Goal: Information Seeking & Learning: Learn about a topic

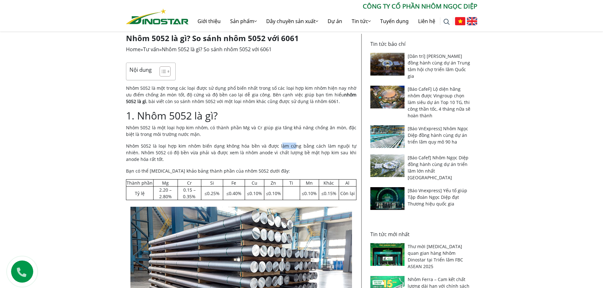
drag, startPoint x: 263, startPoint y: 149, endPoint x: 248, endPoint y: 147, distance: 14.8
click at [251, 147] on p "Nhôm 5052 là loại hợp kim nhôm biến dạng không hóa bền và được làm cứng bằng cá…" at bounding box center [241, 153] width 230 height 20
click at [247, 147] on p "Nhôm 5052 là loại hợp kim nhôm biến dạng không hóa bền và được làm cứng bằng cá…" at bounding box center [241, 153] width 230 height 20
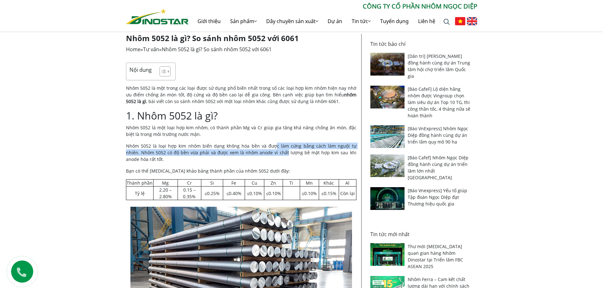
drag, startPoint x: 268, startPoint y: 150, endPoint x: 262, endPoint y: 143, distance: 8.3
click at [264, 145] on p "Nhôm 5052 là loại hợp kim nhôm biến dạng không hóa bền và được làm cứng bằng cá…" at bounding box center [241, 153] width 230 height 20
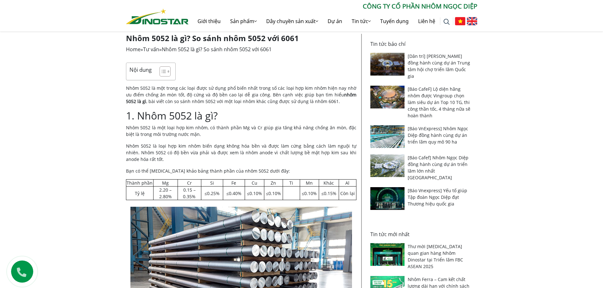
click at [270, 125] on p "Nhôm 5052 là một loại hợp kim nhôm, có thành phần Mg và Cr giúp gia tăng khả nă…" at bounding box center [241, 130] width 230 height 13
drag, startPoint x: 277, startPoint y: 130, endPoint x: 271, endPoint y: 132, distance: 6.3
click at [273, 131] on p "Nhôm 5052 là một loại hợp kim nhôm, có thành phần Mg và Cr giúp gia tăng khả nă…" at bounding box center [241, 130] width 230 height 13
click at [257, 149] on p "Nhôm 5052 là loại hợp kim nhôm biến dạng không hóa bền và được làm cứng bằng cá…" at bounding box center [241, 153] width 230 height 20
drag, startPoint x: 167, startPoint y: 149, endPoint x: 234, endPoint y: 144, distance: 66.6
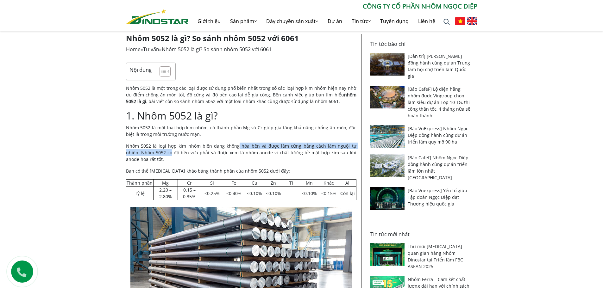
click at [234, 144] on p "Nhôm 5052 là loại hợp kim nhôm biến dạng không hóa bền và được làm cứng bằng cá…" at bounding box center [241, 153] width 230 height 20
click at [248, 147] on p "Nhôm 5052 là loại hợp kim nhôm biến dạng không hóa bền và được làm cứng bằng cá…" at bounding box center [241, 153] width 230 height 20
click at [275, 150] on p "Nhôm 5052 là loại hợp kim nhôm biến dạng không hóa bền và được làm cứng bằng cá…" at bounding box center [241, 153] width 230 height 20
drag, startPoint x: 284, startPoint y: 154, endPoint x: 253, endPoint y: 148, distance: 32.0
click at [257, 148] on p "Nhôm 5052 là loại hợp kim nhôm biến dạng không hóa bền và được làm cứng bằng cá…" at bounding box center [241, 153] width 230 height 20
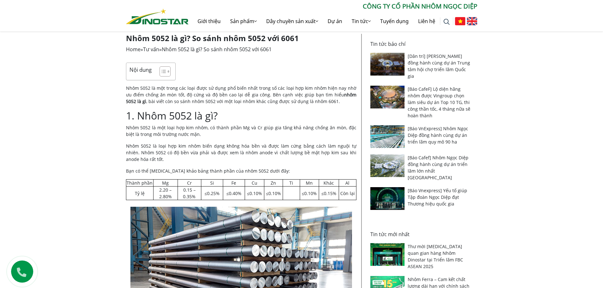
click at [253, 148] on p "Nhôm 5052 là loại hợp kim nhôm biến dạng không hóa bền và được làm cứng bằng cá…" at bounding box center [241, 153] width 230 height 20
drag, startPoint x: 259, startPoint y: 144, endPoint x: 259, endPoint y: 153, distance: 8.9
click at [259, 149] on p "Nhôm 5052 là loại hợp kim nhôm biến dạng không hóa bền và được làm cứng bằng cá…" at bounding box center [241, 153] width 230 height 20
click at [259, 153] on p "Nhôm 5052 là loại hợp kim nhôm biến dạng không hóa bền và được làm cứng bằng cá…" at bounding box center [241, 153] width 230 height 20
drag, startPoint x: 268, startPoint y: 166, endPoint x: 205, endPoint y: 154, distance: 63.4
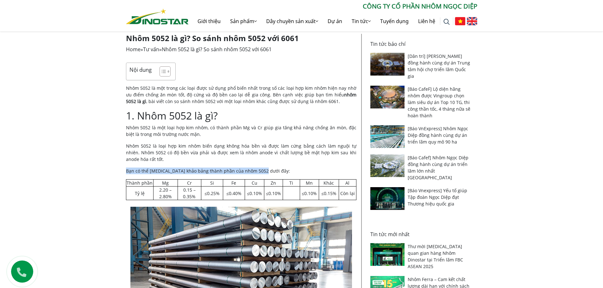
click at [199, 154] on p "Nhôm 5052 là loại hợp kim nhôm biến dạng không hóa bền và được làm cứng bằng cá…" at bounding box center [241, 153] width 230 height 20
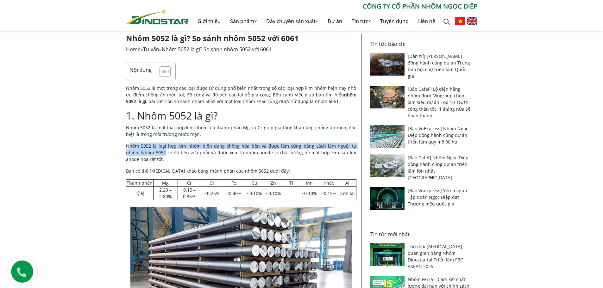
drag, startPoint x: 129, startPoint y: 148, endPoint x: 186, endPoint y: 156, distance: 57.3
click at [158, 156] on p "Nhôm 5052 là loại hợp kim nhôm biến dạng không hóa bền và được làm cứng bằng cá…" at bounding box center [241, 153] width 230 height 20
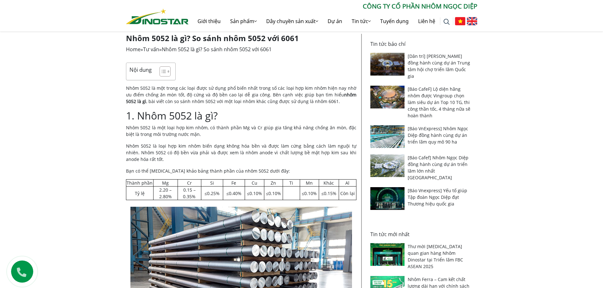
click at [232, 154] on p "Nhôm 5052 là loại hợp kim nhôm biến dạng không hóa bền và được làm cứng bằng cá…" at bounding box center [241, 153] width 230 height 20
drag, startPoint x: 283, startPoint y: 151, endPoint x: 283, endPoint y: 155, distance: 4.4
click at [283, 153] on p "Nhôm 5052 là loại hợp kim nhôm biến dạng không hóa bền và được làm cứng bằng cá…" at bounding box center [241, 153] width 230 height 20
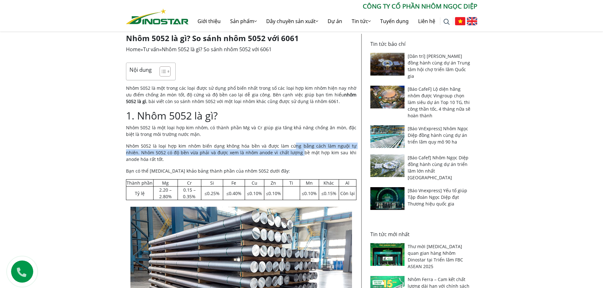
click at [283, 155] on p "Nhôm 5052 là loại hợp kim nhôm biến dạng không hóa bền và được làm cứng bằng cá…" at bounding box center [241, 153] width 230 height 20
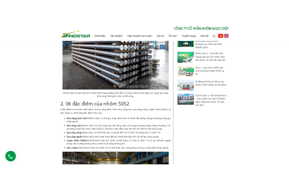
scroll to position [380, 0]
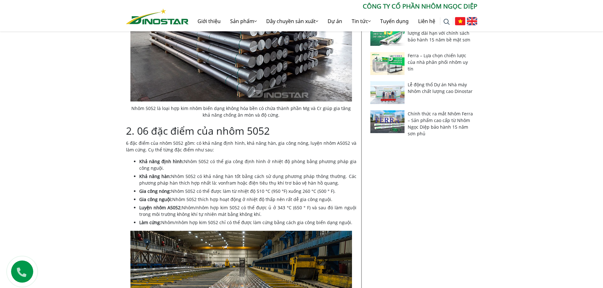
drag, startPoint x: 256, startPoint y: 163, endPoint x: 256, endPoint y: 179, distance: 15.8
click at [256, 175] on ul "Khả năng định hình: Nhôm 5052 có thể gia công định hình ở nhiệt độ phòng bằng p…" at bounding box center [247, 192] width 217 height 68
click at [257, 186] on li "Khả năng hàn: Nhôm 5052 có khả năng hàn tốt bằng cách sử dụng phương pháp thông…" at bounding box center [247, 179] width 217 height 13
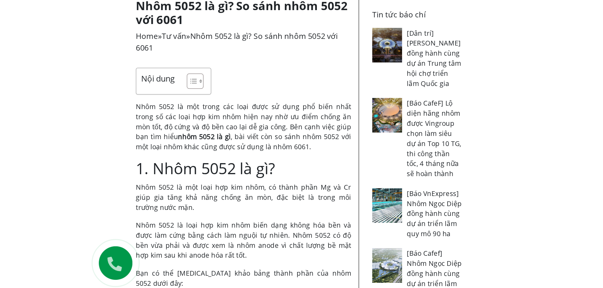
scroll to position [316, 0]
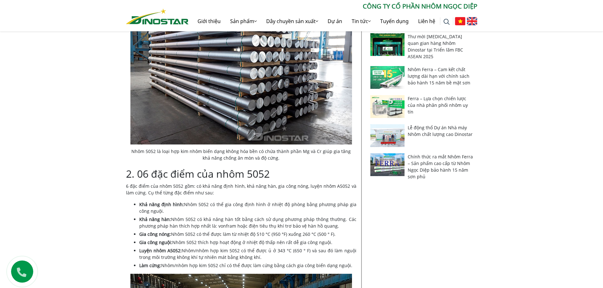
scroll to position [348, 0]
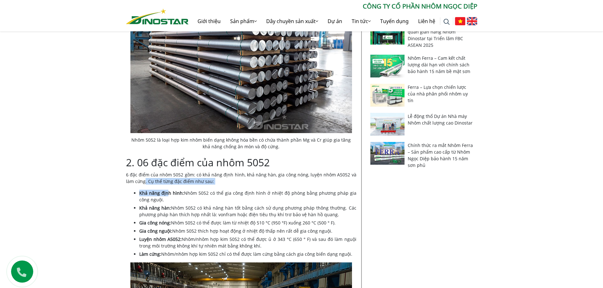
drag, startPoint x: 144, startPoint y: 184, endPoint x: 167, endPoint y: 185, distance: 22.5
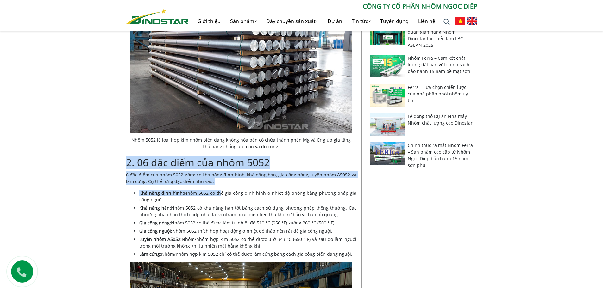
drag, startPoint x: 117, startPoint y: 160, endPoint x: 216, endPoint y: 185, distance: 102.2
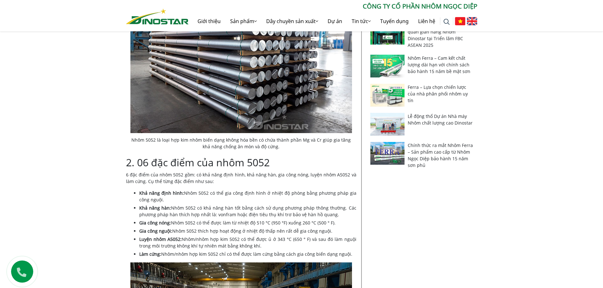
drag, startPoint x: 215, startPoint y: 177, endPoint x: 153, endPoint y: 174, distance: 62.1
click at [153, 174] on p "6 đặc điểm của nhôm 5052 gồm: có khả năng định hình, khả năng hàn, gia công nón…" at bounding box center [241, 178] width 230 height 13
click at [190, 184] on p "6 đặc điểm của nhôm 5052 gồm: có khả năng định hình, khả năng hàn, gia công nón…" at bounding box center [241, 178] width 230 height 13
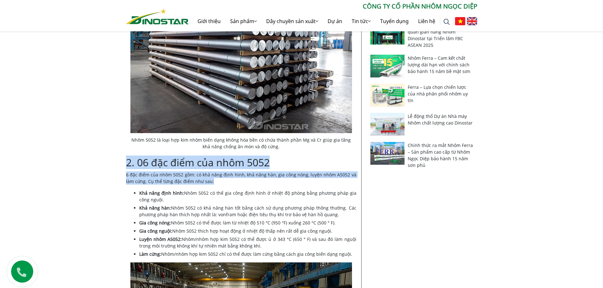
drag, startPoint x: 210, startPoint y: 184, endPoint x: 112, endPoint y: 162, distance: 101.3
drag, startPoint x: 114, startPoint y: 160, endPoint x: 217, endPoint y: 186, distance: 106.7
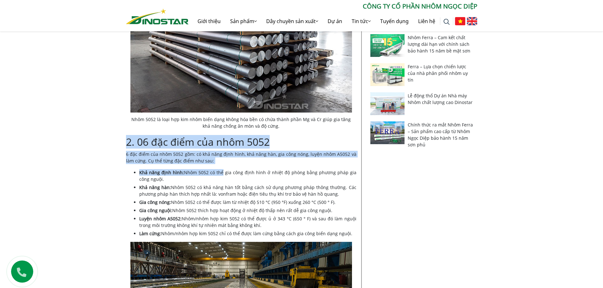
scroll to position [380, 0]
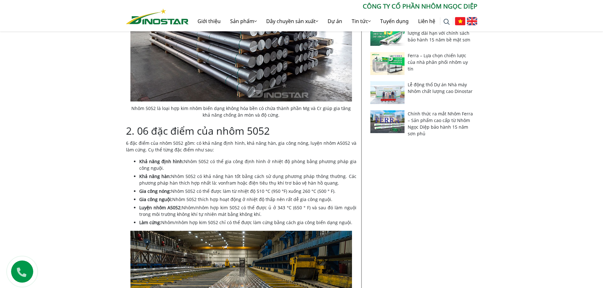
click at [224, 203] on li "Gia công nguội: Nhôm 5052 thích hợp hoạt động ở nhiệt độ thấp nên rất dễ gia cô…" at bounding box center [247, 199] width 217 height 7
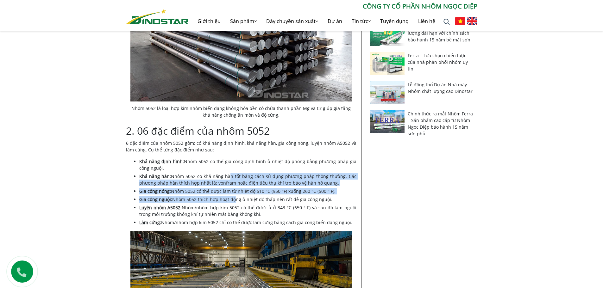
drag, startPoint x: 230, startPoint y: 178, endPoint x: 232, endPoint y: 203, distance: 24.4
click at [232, 202] on ul "Khả năng định hình: Nhôm 5052 có thể gia công định hình ở nhiệt độ phòng bằng p…" at bounding box center [247, 192] width 217 height 68
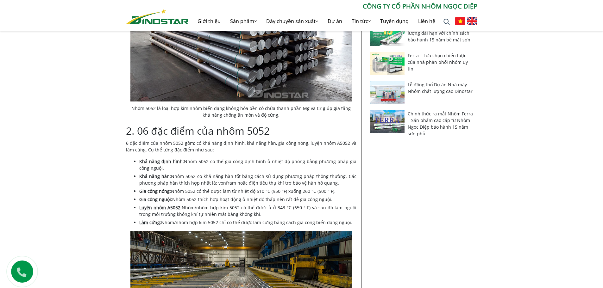
click at [232, 203] on ul "Khả năng định hình: Nhôm 5052 có thể gia công định hình ở nhiệt độ phòng bằng p…" at bounding box center [247, 192] width 217 height 68
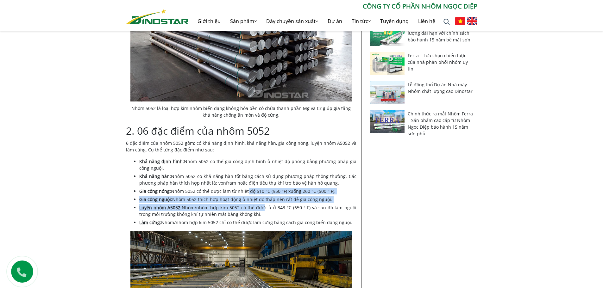
click at [245, 193] on ul "Khả năng định hình: Nhôm 5052 có thể gia công định hình ở nhiệt độ phòng bằng p…" at bounding box center [247, 192] width 217 height 68
click at [244, 194] on li "Gia công nóng: Nhôm 5052 có thể được làm từ nhiệt độ 510 °C (950 °F) xuống 260 …" at bounding box center [247, 191] width 217 height 7
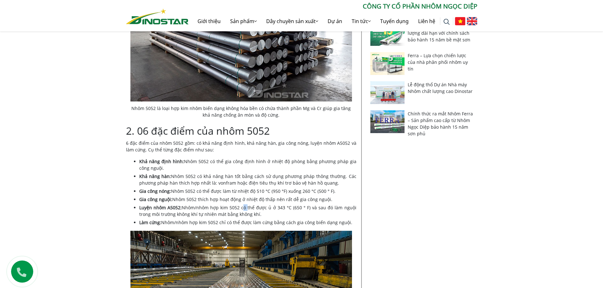
drag, startPoint x: 244, startPoint y: 206, endPoint x: 246, endPoint y: 212, distance: 6.4
click at [246, 211] on ul "Khả năng định hình: Nhôm 5052 có thể gia công định hình ở nhiệt độ phòng bằng p…" at bounding box center [247, 192] width 217 height 68
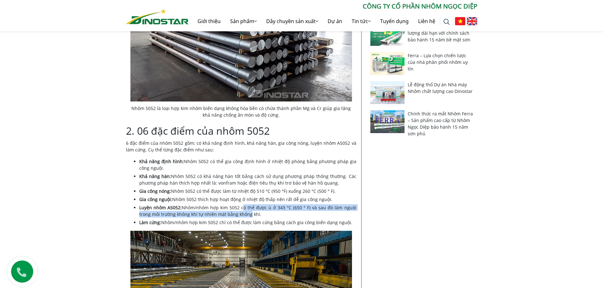
click at [246, 212] on li "Luyện nhôm A5052: Nhôm/nhôm hợp kim 5052 có thể được ủ ở 343 °C (650 ° F) và sa…" at bounding box center [247, 210] width 217 height 13
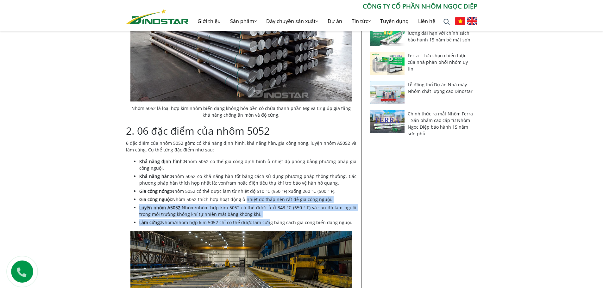
drag, startPoint x: 264, startPoint y: 218, endPoint x: 238, endPoint y: 195, distance: 34.5
click at [238, 195] on ul "Khả năng định hình: Nhôm 5052 có thể gia công định hình ở nhiệt độ phòng bằng p…" at bounding box center [247, 192] width 217 height 68
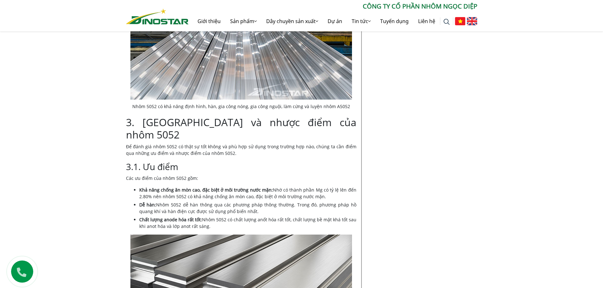
scroll to position [665, 0]
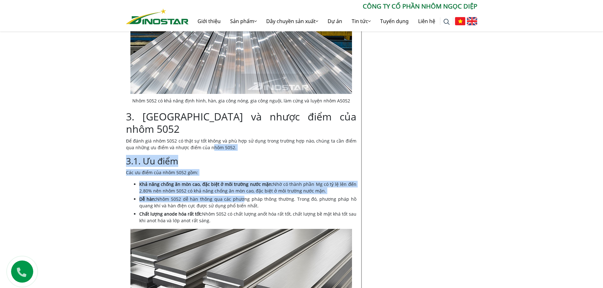
drag, startPoint x: 214, startPoint y: 153, endPoint x: 201, endPoint y: 134, distance: 22.9
click at [201, 138] on p "Để đánh giá nhôm 5052 có thật sự tốt không và phù hợp sử dụng trong trường hợp …" at bounding box center [241, 144] width 230 height 13
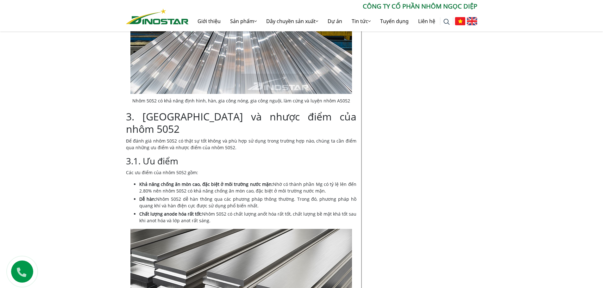
drag, startPoint x: 224, startPoint y: 134, endPoint x: 227, endPoint y: 140, distance: 6.7
click at [226, 138] on p "Để đánh giá nhôm 5052 có thật sự tốt không và phù hợp sử dụng trong trường hợp …" at bounding box center [241, 144] width 230 height 13
drag, startPoint x: 230, startPoint y: 140, endPoint x: 233, endPoint y: 133, distance: 7.5
click at [236, 138] on p "Để đánh giá nhôm 5052 có thật sự tốt không và phù hợp sử dụng trong trường hợp …" at bounding box center [241, 144] width 230 height 13
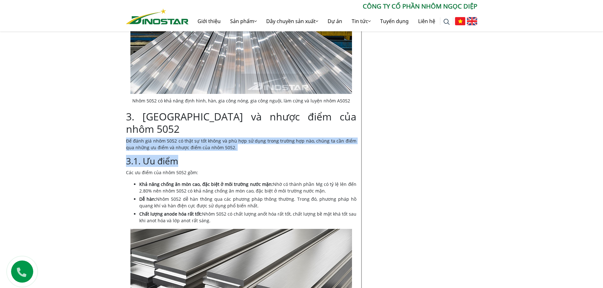
drag, startPoint x: 119, startPoint y: 131, endPoint x: 208, endPoint y: 148, distance: 91.2
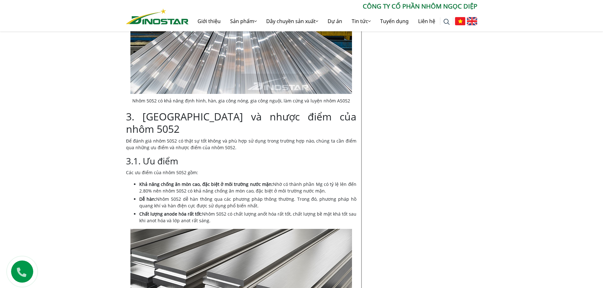
click at [211, 169] on p "Các ưu điểm của nhôm 5052 gồm:" at bounding box center [241, 172] width 230 height 7
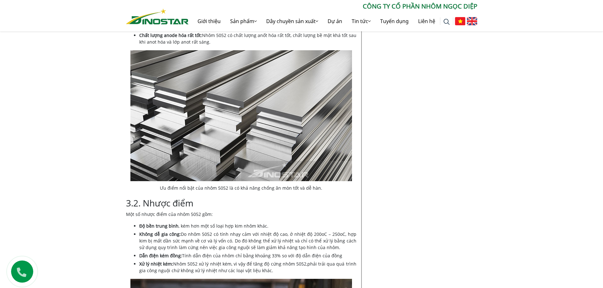
scroll to position [854, 0]
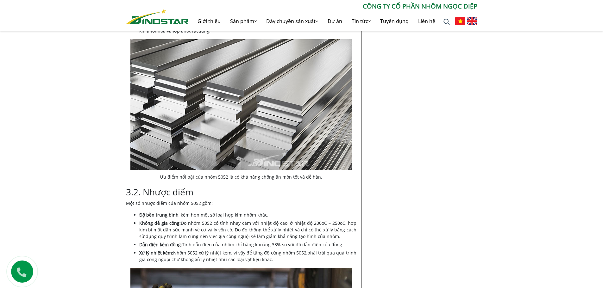
drag, startPoint x: 210, startPoint y: 200, endPoint x: 211, endPoint y: 210, distance: 10.5
click at [211, 212] on ul "Độ bền trung bình , kém hơn một số loại hợp kim nhôm khác. Không dễ gia công: D…" at bounding box center [247, 237] width 217 height 51
click at [212, 220] on li "Không dễ gia công: Do nhôm 5052 có tính nhạy cảm với nhiệt độ cao, ở nhiệt độ 2…" at bounding box center [247, 230] width 217 height 20
drag, startPoint x: 240, startPoint y: 203, endPoint x: 239, endPoint y: 220, distance: 16.5
click at [239, 218] on ul "Độ bền trung bình , kém hơn một số loại hợp kim nhôm khác. Không dễ gia công: D…" at bounding box center [247, 237] width 217 height 51
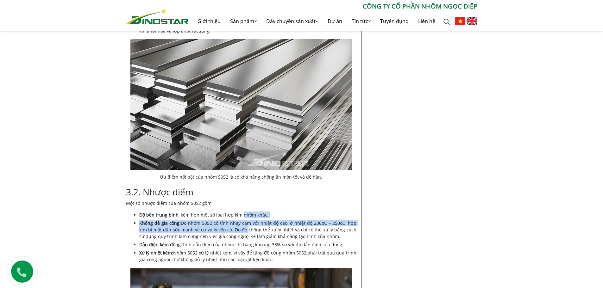
click at [239, 220] on li "Không dễ gia công: Do nhôm 5052 có tính nhạy cảm với nhiệt độ cao, ở nhiệt độ 2…" at bounding box center [247, 230] width 217 height 20
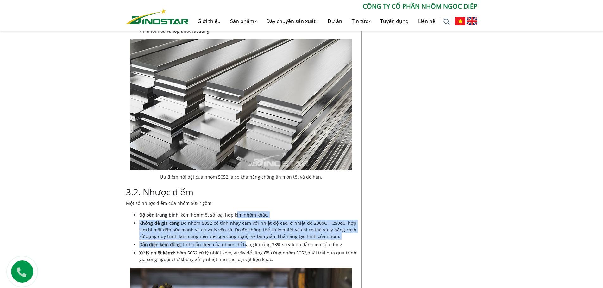
drag, startPoint x: 240, startPoint y: 229, endPoint x: 234, endPoint y: 202, distance: 27.9
click at [234, 212] on ul "Độ bền trung bình , kém hơn một số loại hợp kim nhôm khác. Không dễ gia công: D…" at bounding box center [247, 237] width 217 height 51
click at [233, 212] on li "Độ bền trung bình , kém hơn một số loại hợp kim nhôm khác." at bounding box center [247, 215] width 217 height 7
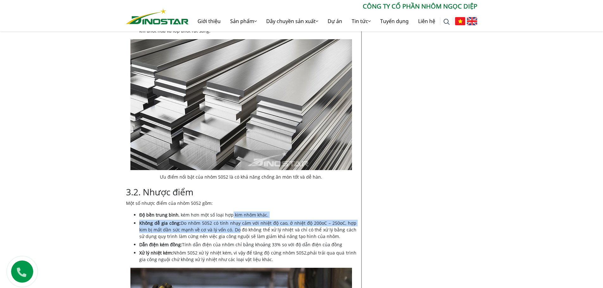
drag, startPoint x: 231, startPoint y: 200, endPoint x: 234, endPoint y: 224, distance: 23.6
click at [232, 219] on ul "Độ bền trung bình , kém hơn một số loại hợp kim nhôm khác. Không dễ gia công: D…" at bounding box center [247, 237] width 217 height 51
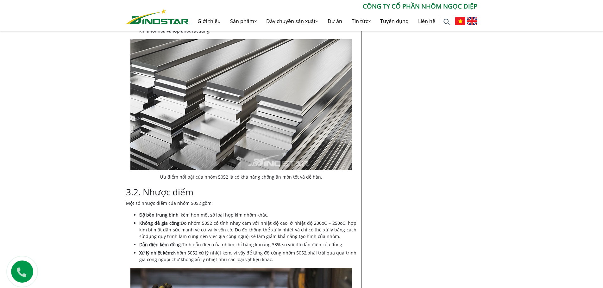
click at [234, 226] on li "Không dễ gia công: Do nhôm 5052 có tính nhạy cảm với nhiệt độ cao, ở nhiệt độ 2…" at bounding box center [247, 230] width 217 height 20
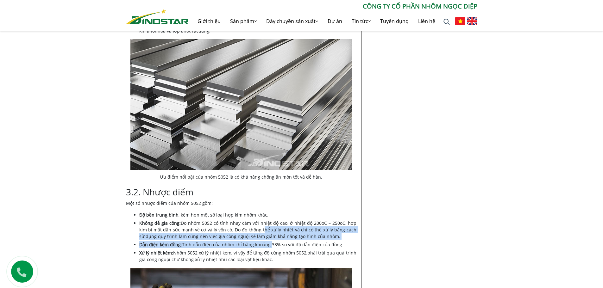
drag, startPoint x: 266, startPoint y: 229, endPoint x: 248, endPoint y: 203, distance: 32.3
click at [251, 212] on ul "Độ bền trung bình , kém hơn một số loại hợp kim nhôm khác. Không dễ gia công: D…" at bounding box center [247, 237] width 217 height 51
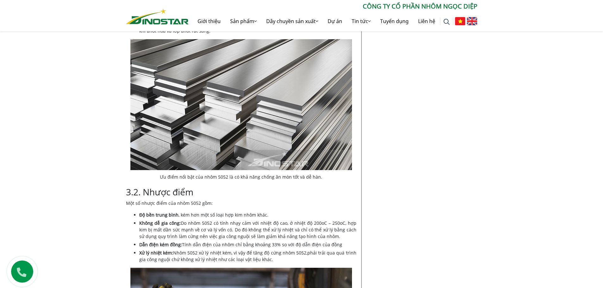
click at [247, 212] on li "Độ bền trung bình , kém hơn một số loại hợp kim nhôm khác." at bounding box center [247, 215] width 217 height 7
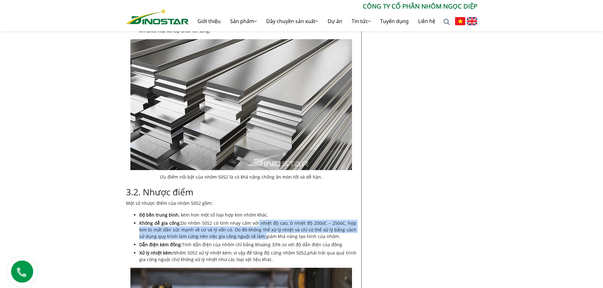
drag, startPoint x: 252, startPoint y: 218, endPoint x: 253, endPoint y: 227, distance: 9.3
click at [253, 226] on li "Không dễ gia công: Do nhôm 5052 có tính nhạy cảm với nhiệt độ cao, ở nhiệt độ 2…" at bounding box center [247, 230] width 217 height 20
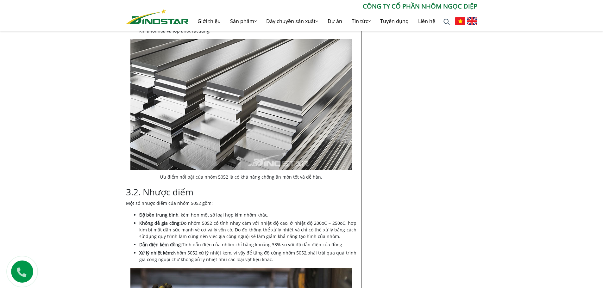
click at [255, 241] on li "Dẫn điện kém đồng: Tính dẫn điện của nhôm chỉ bằng khoảng 33% so với độ dẫn điệ…" at bounding box center [247, 244] width 217 height 7
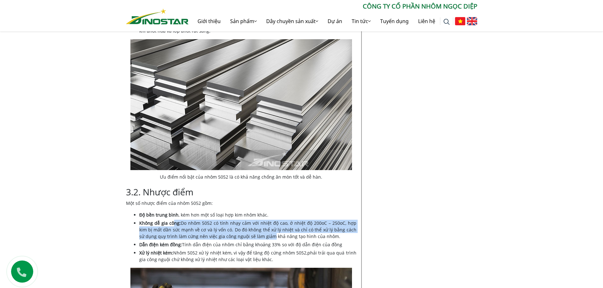
drag, startPoint x: 173, startPoint y: 210, endPoint x: 261, endPoint y: 222, distance: 89.2
click at [261, 222] on li "Không dễ gia công: Do nhôm 5052 có tính nhạy cảm với nhiệt độ cao, ở nhiệt độ 2…" at bounding box center [247, 230] width 217 height 20
click at [261, 226] on li "Không dễ gia công: Do nhôm 5052 có tính nhạy cảm với nhiệt độ cao, ở nhiệt độ 2…" at bounding box center [247, 230] width 217 height 20
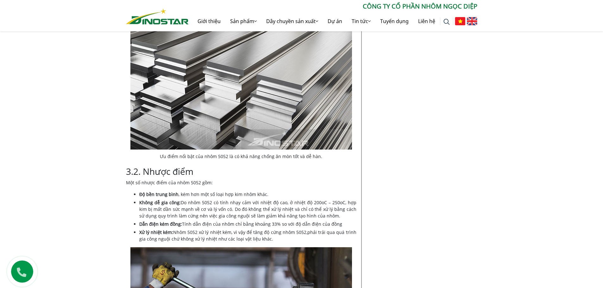
scroll to position [886, 0]
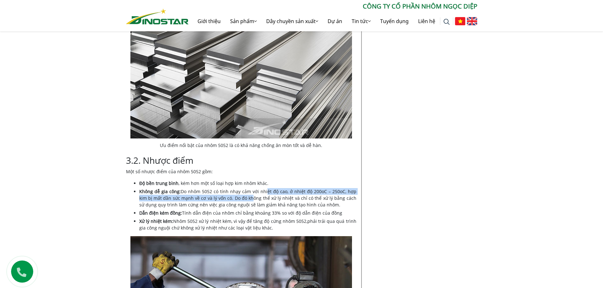
drag, startPoint x: 234, startPoint y: 188, endPoint x: 229, endPoint y: 190, distance: 5.4
click at [230, 190] on li "Không dễ gia công: Do nhôm 5052 có tính nhạy cảm với nhiệt độ cao, ở nhiệt độ 2…" at bounding box center [247, 198] width 217 height 20
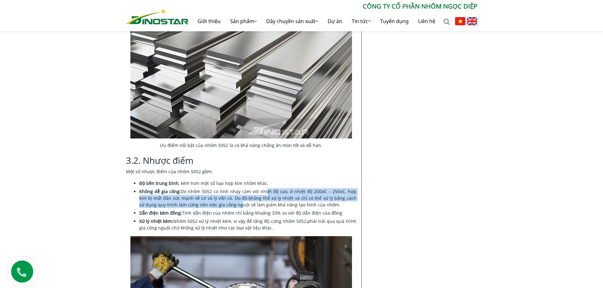
click at [239, 188] on li "Không dễ gia công: Do nhôm 5052 có tính nhạy cảm với nhiệt độ cao, ở nhiệt độ 2…" at bounding box center [247, 198] width 217 height 20
drag, startPoint x: 249, startPoint y: 179, endPoint x: 253, endPoint y: 196, distance: 17.1
click at [252, 192] on li "Không dễ gia công: Do nhôm 5052 có tính nhạy cảm với nhiệt độ cao, ở nhiệt độ 2…" at bounding box center [247, 198] width 217 height 20
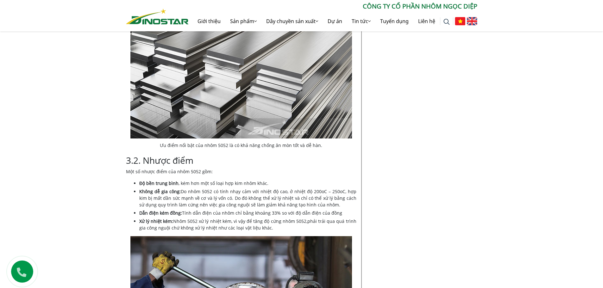
click at [254, 210] on li "Dẫn điện kém đồng: Tính dẫn điện của nhôm chỉ bằng khoảng 33% so với độ dẫn điệ…" at bounding box center [247, 213] width 217 height 7
click at [259, 206] on ul "Độ bền trung bình , kém hơn một số loại hợp kim nhôm khác. Không dễ gia công: D…" at bounding box center [247, 205] width 217 height 51
drag, startPoint x: 256, startPoint y: 185, endPoint x: 255, endPoint y: 197, distance: 12.1
click at [255, 196] on li "Không dễ gia công: Do nhôm 5052 có tính nhạy cảm với nhiệt độ cao, ở nhiệt độ 2…" at bounding box center [247, 198] width 217 height 20
click at [255, 210] on li "Dẫn điện kém đồng: Tính dẫn điện của nhôm chỉ bằng khoảng 33% so với độ dẫn điệ…" at bounding box center [247, 213] width 217 height 7
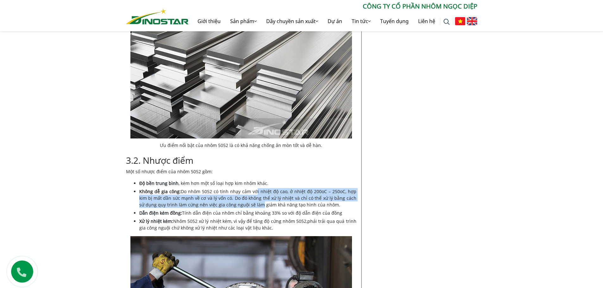
drag, startPoint x: 251, startPoint y: 180, endPoint x: 251, endPoint y: 196, distance: 15.2
click at [250, 192] on li "Không dễ gia công: Do nhôm 5052 có tính nhạy cảm với nhiệt độ cao, ở nhiệt độ 2…" at bounding box center [247, 198] width 217 height 20
click at [251, 196] on li "Không dễ gia công: Do nhôm 5052 có tính nhạy cảm với nhiệt độ cao, ở nhiệt độ 2…" at bounding box center [247, 198] width 217 height 20
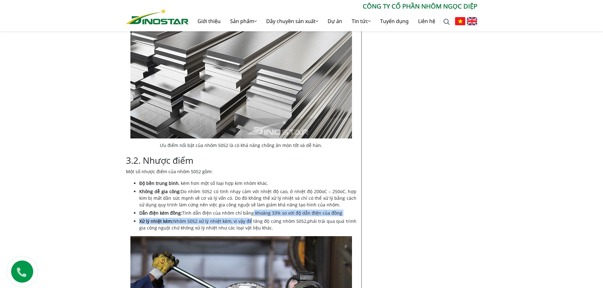
drag, startPoint x: 248, startPoint y: 209, endPoint x: 247, endPoint y: 195, distance: 13.7
click at [247, 196] on ul "Độ bền trung bình , kém hơn một số loại hợp kim nhôm khác. Không dễ gia công: D…" at bounding box center [247, 205] width 217 height 51
click at [247, 189] on li "Không dễ gia công: Do nhôm 5052 có tính nhạy cảm với nhiệt độ cao, ở nhiệt độ 2…" at bounding box center [247, 198] width 217 height 20
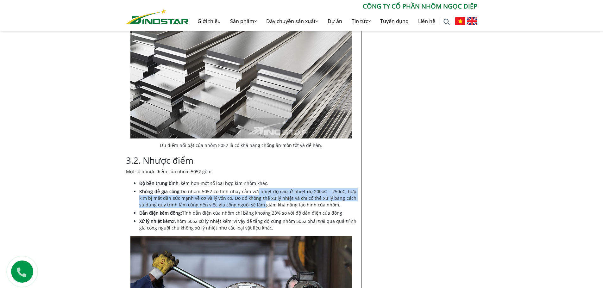
drag, startPoint x: 252, startPoint y: 182, endPoint x: 254, endPoint y: 207, distance: 24.4
click at [254, 205] on ul "Độ bền trung bình , kém hơn một số loại hợp kim nhôm khác. Không dễ gia công: D…" at bounding box center [247, 205] width 217 height 51
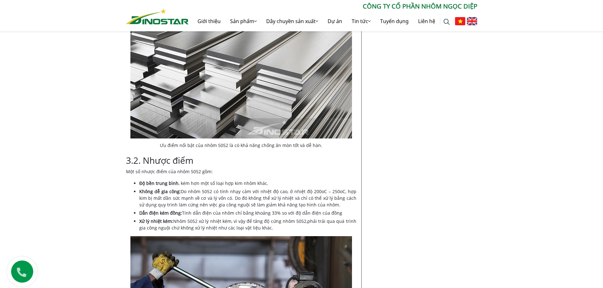
click at [255, 218] on li "Xử lý nhiệt kém: Nhôm 5052 xử lý nhiệt kém, vì vậy để tăng độ cứng nhôm 5052,ph…" at bounding box center [247, 224] width 217 height 13
drag, startPoint x: 257, startPoint y: 214, endPoint x: 258, endPoint y: 197, distance: 16.5
click at [258, 201] on ul "Độ bền trung bình , kém hơn một số loại hợp kim nhôm khác. Không dễ gia công: D…" at bounding box center [247, 205] width 217 height 51
click at [258, 196] on li "Không dễ gia công: Do nhôm 5052 có tính nhạy cảm với nhiệt độ cao, ở nhiệt độ 2…" at bounding box center [247, 198] width 217 height 20
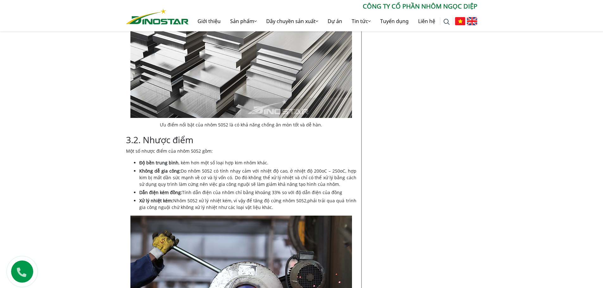
scroll to position [918, 0]
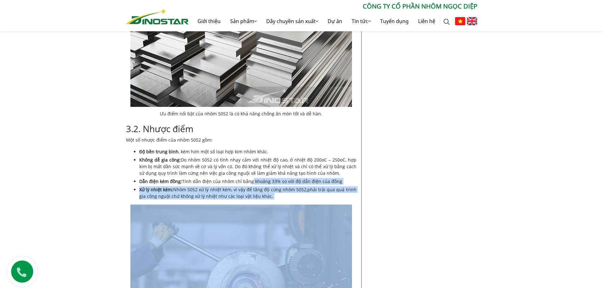
drag, startPoint x: 254, startPoint y: 189, endPoint x: 245, endPoint y: 160, distance: 29.9
click at [246, 165] on div "Nội dung Toggle 1. Nhôm 5052 là gì? 2. 06 đặc điểm của nhôm 5052 3. Ưu điểm và …" at bounding box center [241, 277] width 230 height 2011
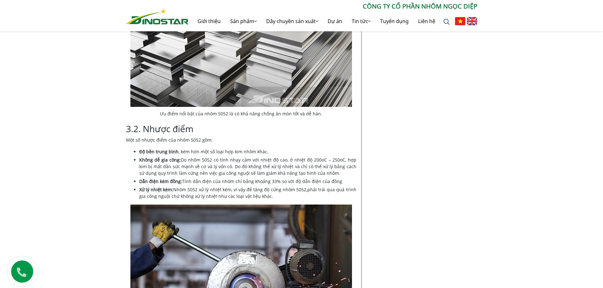
click at [245, 158] on li "Không dễ gia công: Do nhôm 5052 có tính nhạy cảm với nhiệt độ cao, ở nhiệt độ 2…" at bounding box center [247, 167] width 217 height 20
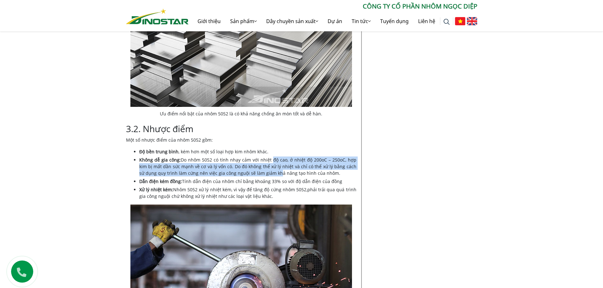
drag, startPoint x: 266, startPoint y: 148, endPoint x: 269, endPoint y: 174, distance: 26.2
click at [269, 171] on ul "Độ bền trung bình , kém hơn một số loại hợp kim nhôm khác. Không dễ gia công: D…" at bounding box center [247, 173] width 217 height 51
drag, startPoint x: 269, startPoint y: 183, endPoint x: 267, endPoint y: 157, distance: 26.3
click at [268, 164] on ul "Độ bền trung bình , kém hơn một số loại hợp kim nhôm khác. Không dễ gia công: D…" at bounding box center [247, 173] width 217 height 51
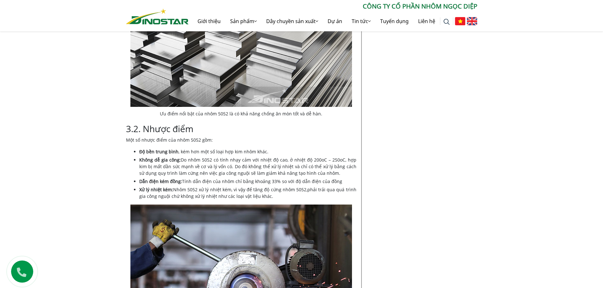
click at [267, 157] on li "Không dễ gia công: Do nhôm 5052 có tính nhạy cảm với nhiệt độ cao, ở nhiệt độ 2…" at bounding box center [247, 167] width 217 height 20
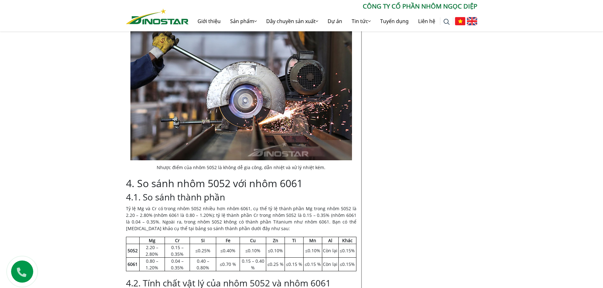
scroll to position [1108, 0]
drag, startPoint x: 111, startPoint y: 180, endPoint x: 252, endPoint y: 189, distance: 141.1
click at [257, 183] on div "Tin tức Công ty | [DATE] Nhôm 5052 là gì? So sánh nhôm 5052 với 6061 Home » Tư …" at bounding box center [301, 169] width 603 height 2280
click at [252, 192] on h3 "4.1. So sánh thành phần" at bounding box center [241, 197] width 230 height 11
drag
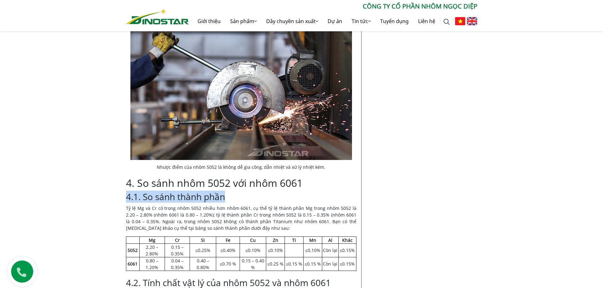
click at [82, 185] on div "Tin tức Công ty | [DATE] Nhôm 5052 là gì? So sánh nhôm 5052 với 6061 Home » Tư …" at bounding box center [301, 169] width 603 height 2280
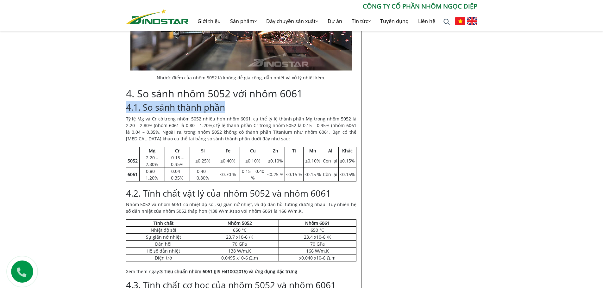
scroll to position [1202, 0]
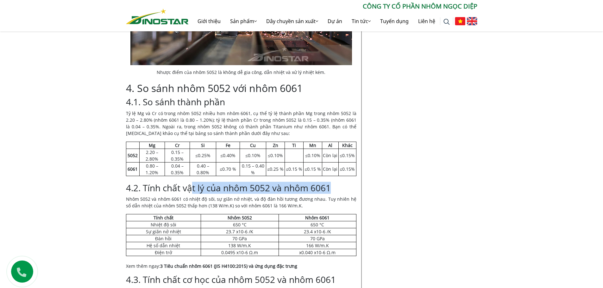
click at [223, 182] on div "Tin tức Công ty | [DATE] Nhôm 5052 là gì? So sánh nhôm 5052 với 6061 Home » Tư …" at bounding box center [301, 74] width 603 height 2280
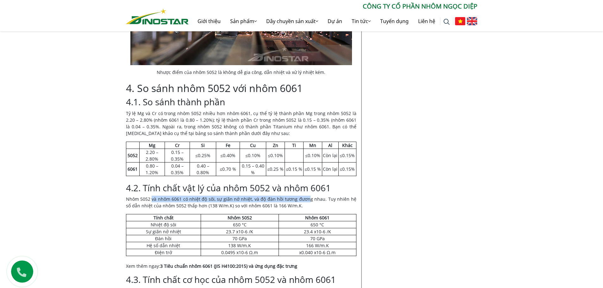
click at [146, 196] on p "Nhôm 5052 và nhôm 6061 có nhiệt độ sôi, sự giãn nở nhiệt, và độ đàn hồi tương đ…" at bounding box center [241, 202] width 230 height 13
click at [129, 196] on p "Nhôm 5052 và nhôm 6061 có nhiệt độ sôi, sự giãn nở nhiệt, và độ đàn hồi tương đ…" at bounding box center [241, 202] width 230 height 13
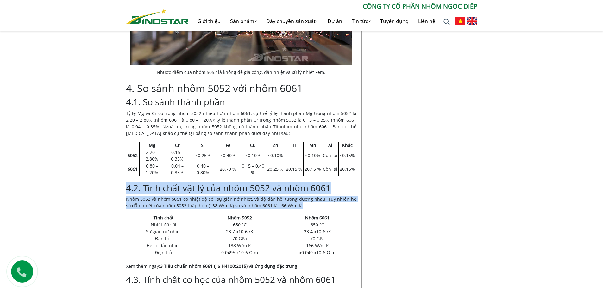
click at [299, 190] on div "Tin tức Công ty | [DATE] Nhôm 5052 là gì? So sánh nhôm 5052 với 6061 Home » Tư …" at bounding box center [301, 74] width 603 height 2280
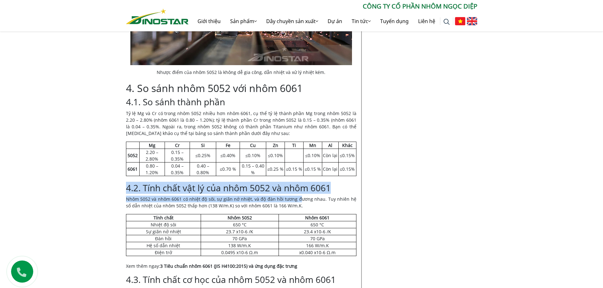
click at [298, 196] on p "Nhôm 5052 và nhôm 6061 có nhiệt độ sôi, sự giãn nở nhiệt, và độ đàn hồi tương đ…" at bounding box center [241, 202] width 230 height 13
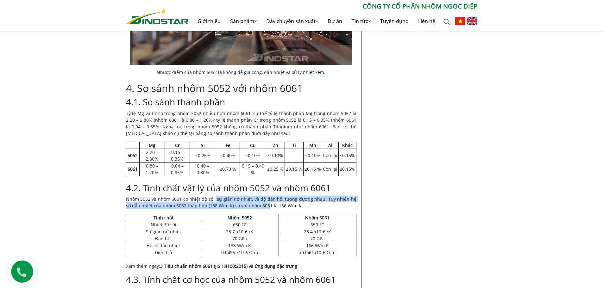
click at [213, 196] on p "Nhôm 5052 và nhôm 6061 có nhiệt độ sôi, sự giãn nở nhiệt, và độ đàn hồi tương đ…" at bounding box center [241, 202] width 230 height 13
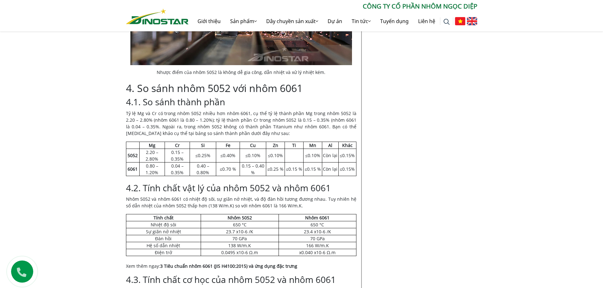
click at [191, 196] on p "Nhôm 5052 và nhôm 6061 có nhiệt độ sôi, sự giãn nở nhiệt, và độ đàn hồi tương đ…" at bounding box center [241, 202] width 230 height 13
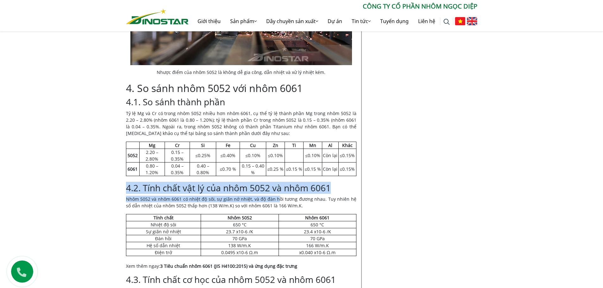
click at [281, 186] on div "Tin tức Công ty | [DATE] Nhôm 5052 là gì? So sánh nhôm 5052 với 6061 Home » Tư …" at bounding box center [301, 74] width 603 height 2280
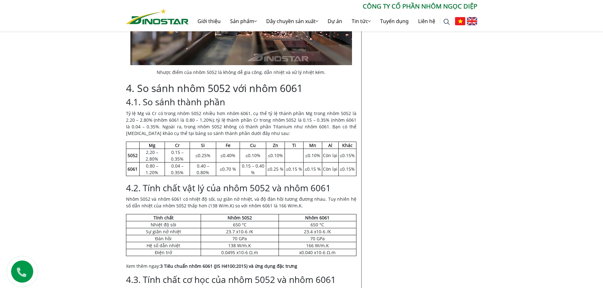
click at [303, 196] on p "Nhôm 5052 và nhôm 6061 có nhiệt độ sôi, sự giãn nở nhiệt, và độ đàn hồi tương đ…" at bounding box center [241, 202] width 230 height 13
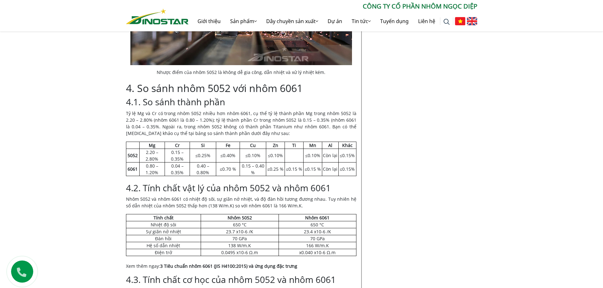
click at [161, 183] on h3 "4.2. Tính chất vật lý của nhôm 5052 và nhôm 6061" at bounding box center [241, 188] width 230 height 11
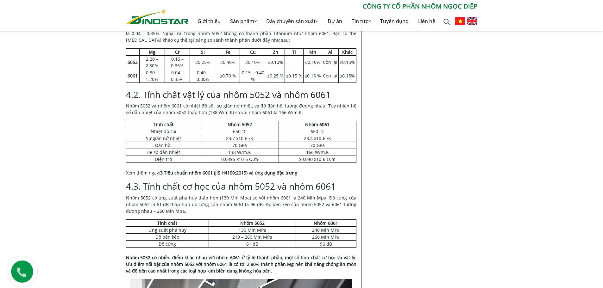
scroll to position [1297, 0]
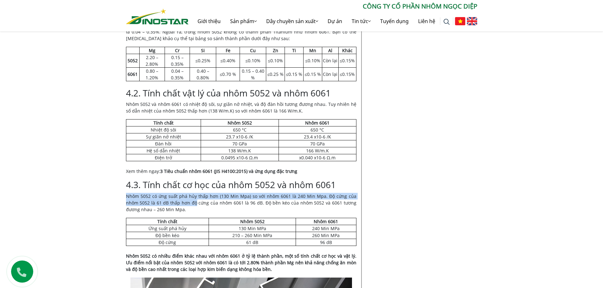
click at [183, 194] on p "Nhôm 5052 có ứng suất phá hủy thấp hơn (130 Min Mpa) so với nhôm 6061 là 240 Mi…" at bounding box center [241, 203] width 230 height 20
click at [236, 193] on p "Nhôm 5052 có ứng suất phá hủy thấp hơn (130 Min Mpa) so với nhôm 6061 là 240 Mi…" at bounding box center [241, 203] width 230 height 20
click at [241, 193] on p "Nhôm 5052 có ứng suất phá hủy thấp hơn (130 Min Mpa) so với nhôm 6061 là 240 Mi…" at bounding box center [241, 203] width 230 height 20
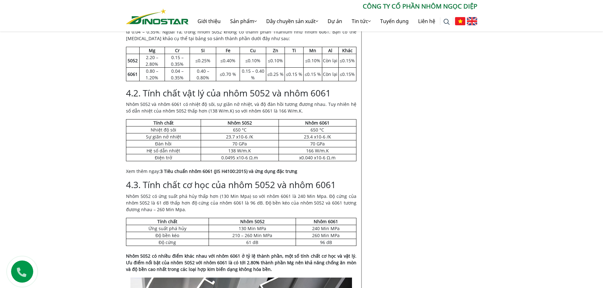
click at [257, 193] on p "Nhôm 5052 có ứng suất phá hủy thấp hơn (130 Min Mpa) so với nhôm 6061 là 240 Mi…" at bounding box center [241, 203] width 230 height 20
click at [255, 196] on p "Nhôm 5052 có ứng suất phá hủy thấp hơn (130 Min Mpa) so với nhôm 6061 là 240 Mi…" at bounding box center [241, 203] width 230 height 20
click at [251, 193] on p "Nhôm 5052 có ứng suất phá hủy thấp hơn (130 Min Mpa) so với nhôm 6061 là 240 Mi…" at bounding box center [241, 203] width 230 height 20
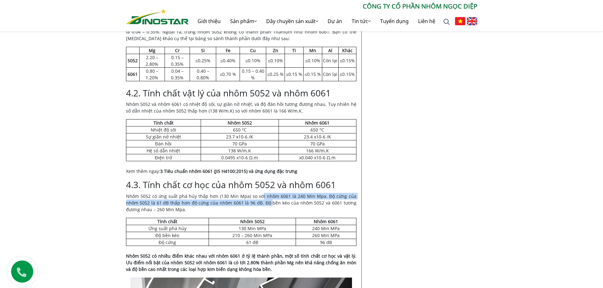
click at [259, 197] on p "Nhôm 5052 có ứng suất phá hủy thấp hơn (130 Min Mpa) so với nhôm 6061 là 240 Mi…" at bounding box center [241, 203] width 230 height 20
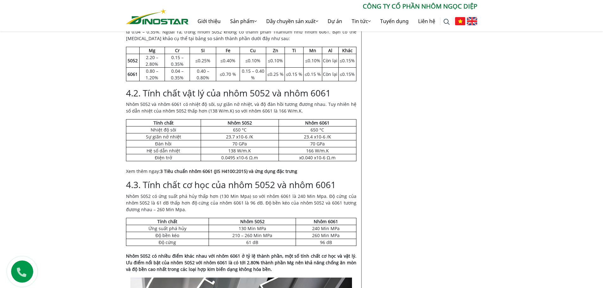
click at [202, 195] on p "Nhôm 5052 có ứng suất phá hủy thấp hơn (130 Min Mpa) so với nhôm 6061 là 240 Mi…" at bounding box center [241, 203] width 230 height 20
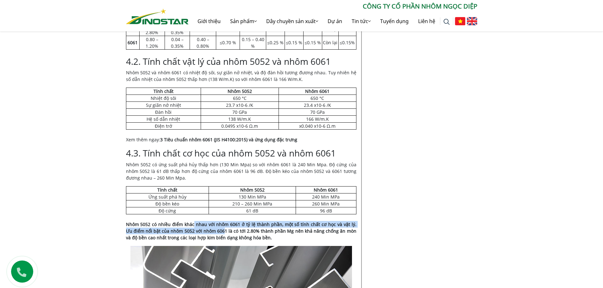
click at [231, 222] on strong "Nhôm 5052 có nhiều điểm khác nhau với nhôm 6061 ở tỷ lệ thành phần, một số tính…" at bounding box center [241, 231] width 230 height 19
click at [250, 222] on strong "Nhôm 5052 có nhiều điểm khác nhau với nhôm 6061 ở tỷ lệ thành phần, một số tính…" at bounding box center [241, 231] width 230 height 19
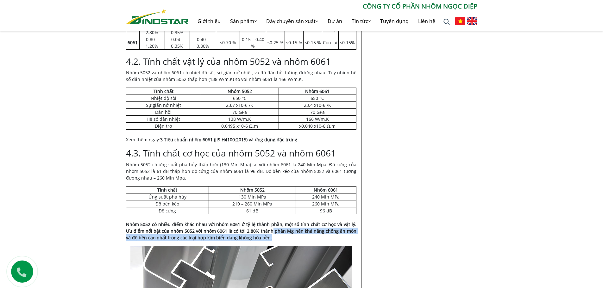
click at [262, 221] on p "Nhôm 5052 có nhiều điểm khác nhau với nhôm 6061 ở tỷ lệ thành phần, một số tính…" at bounding box center [241, 231] width 230 height 20
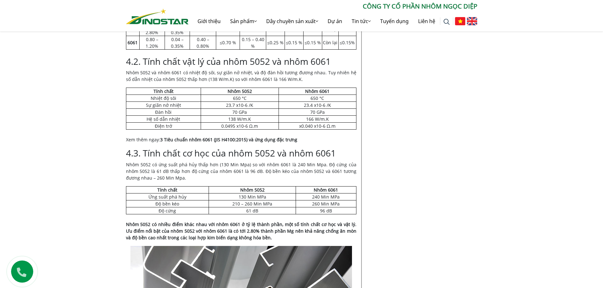
click at [260, 222] on strong "Nhôm 5052 có nhiều điểm khác nhau với nhôm 6061 ở tỷ lệ thành phần, một số tính…" at bounding box center [241, 231] width 230 height 19
click at [254, 224] on strong "Nhôm 5052 có nhiều điểm khác nhau với nhôm 6061 ở tỷ lệ thành phần, một số tính…" at bounding box center [241, 231] width 230 height 19
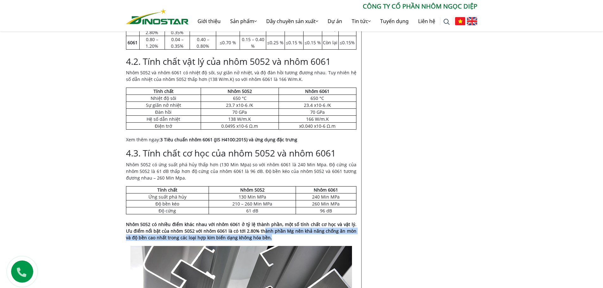
click at [253, 221] on p "Nhôm 5052 có nhiều điểm khác nhau với nhôm 6061 ở tỷ lệ thành phần, một số tính…" at bounding box center [241, 231] width 230 height 20
click at [253, 222] on strong "Nhôm 5052 có nhiều điểm khác nhau với nhôm 6061 ở tỷ lệ thành phần, một số tính…" at bounding box center [241, 231] width 230 height 19
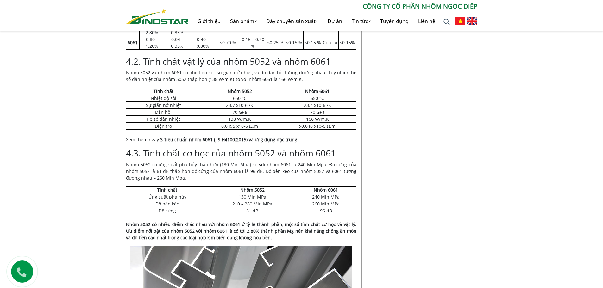
click at [257, 226] on p "Nhôm 5052 có nhiều điểm khác nhau với nhôm 6061 ở tỷ lệ thành phần, một số tính…" at bounding box center [241, 231] width 230 height 20
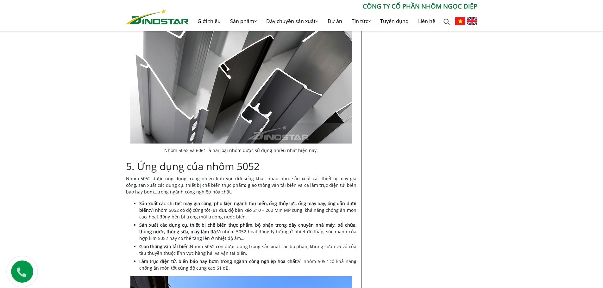
scroll to position [1582, 0]
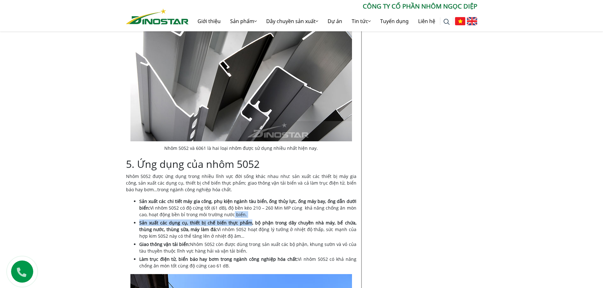
click at [229, 199] on ul "Sản xuất các chi tiết máy gia công, phụ kiện ngành tàu biển, ống thủy lực, ống …" at bounding box center [247, 233] width 217 height 71
click at [227, 198] on li "Sản xuất các chi tiết máy gia công, phụ kiện ngành tàu biển, ống thủy lực, ống …" at bounding box center [247, 208] width 217 height 20
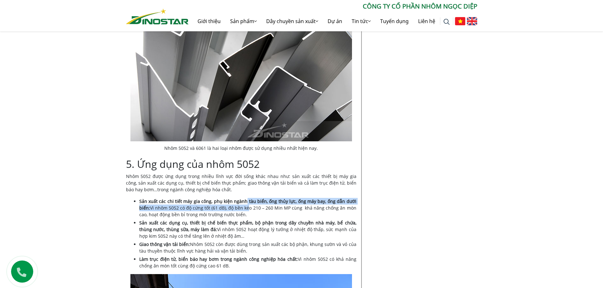
click at [249, 200] on li "Sản xuất các chi tiết máy gia công, phụ kiện ngành tàu biển, ống thủy lực, ống …" at bounding box center [247, 208] width 217 height 20
click at [251, 205] on li "Sản xuất các chi tiết máy gia công, phụ kiện ngành tàu biển, ống thủy lực, ống …" at bounding box center [247, 208] width 217 height 20
click at [256, 199] on ul "Sản xuất các chi tiết máy gia công, phụ kiện ngành tàu biển, ống thủy lực, ống …" at bounding box center [247, 233] width 217 height 71
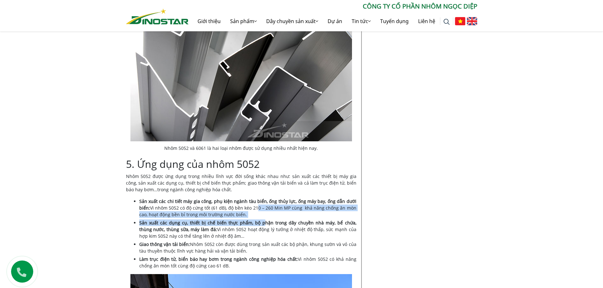
click at [256, 198] on li "Sản xuất các chi tiết máy gia công, phụ kiện ngành tàu biển, ống thủy lực, ống …" at bounding box center [247, 208] width 217 height 20
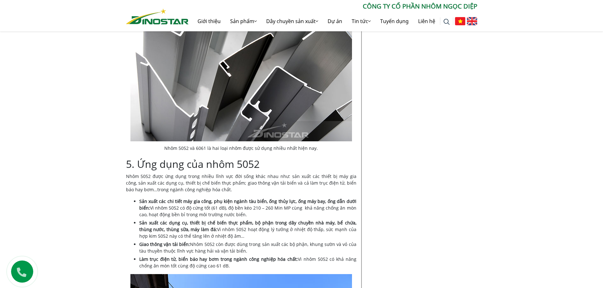
click at [250, 173] on p "Nhôm 5052 được ứng dụng trong nhiều lĩnh vực đời sống khác nhau như: sản xuất c…" at bounding box center [241, 183] width 230 height 20
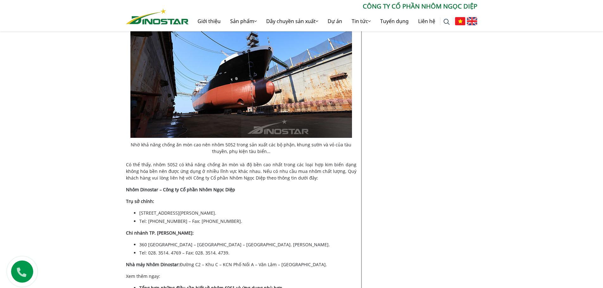
scroll to position [1867, 0]
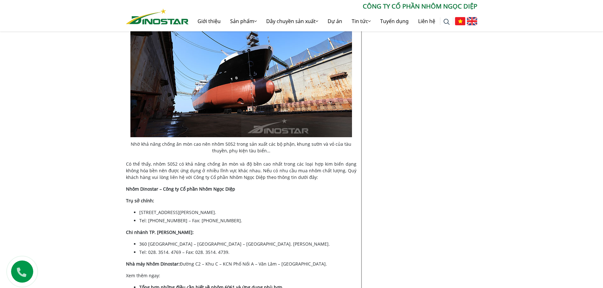
click at [217, 161] on p "Có thể thấy, nhôm 5052 có khả năng chống ăn mòn và độ bền cao nhất trong các lo…" at bounding box center [241, 171] width 230 height 20
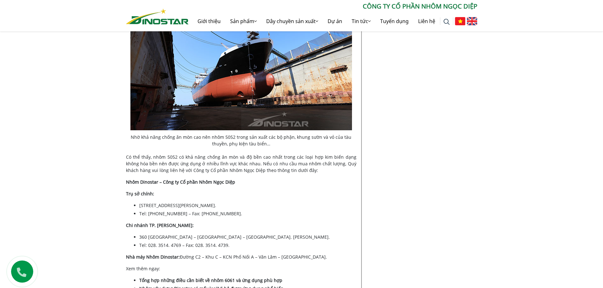
scroll to position [2025, 0]
